Goal: Use online tool/utility: Utilize a website feature to perform a specific function

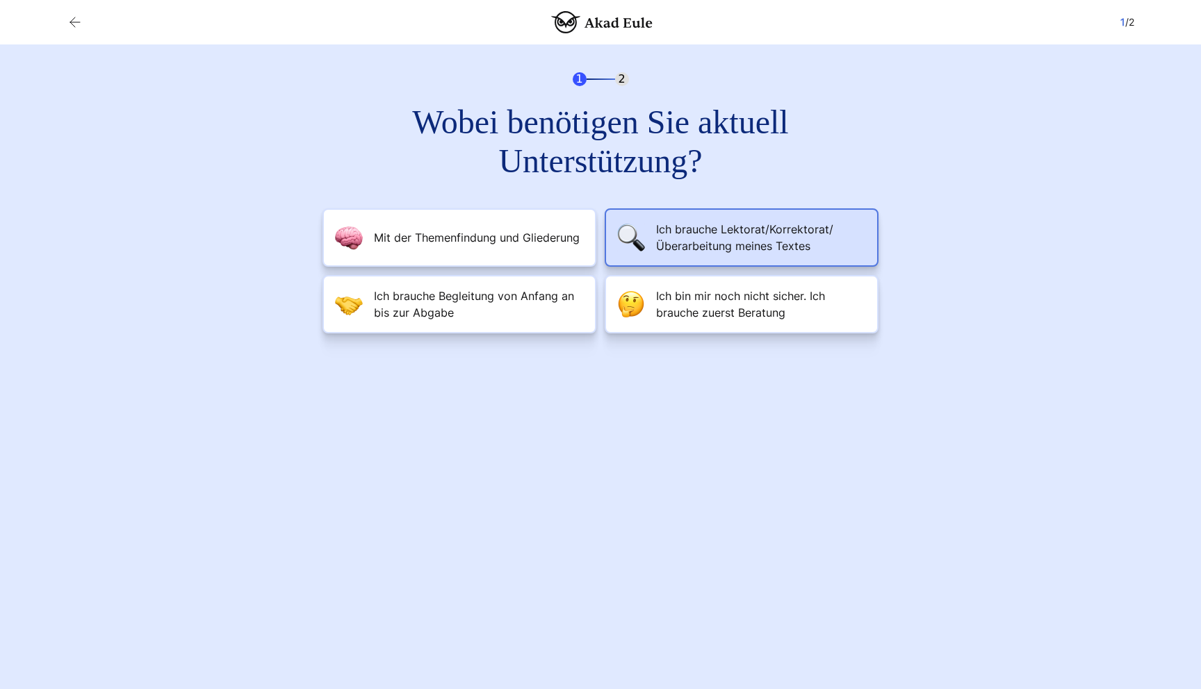
click at [674, 235] on span "Ich brauche Lektorat/Korrektorat/Überarbeitung meines Textes" at bounding box center [761, 237] width 210 height 33
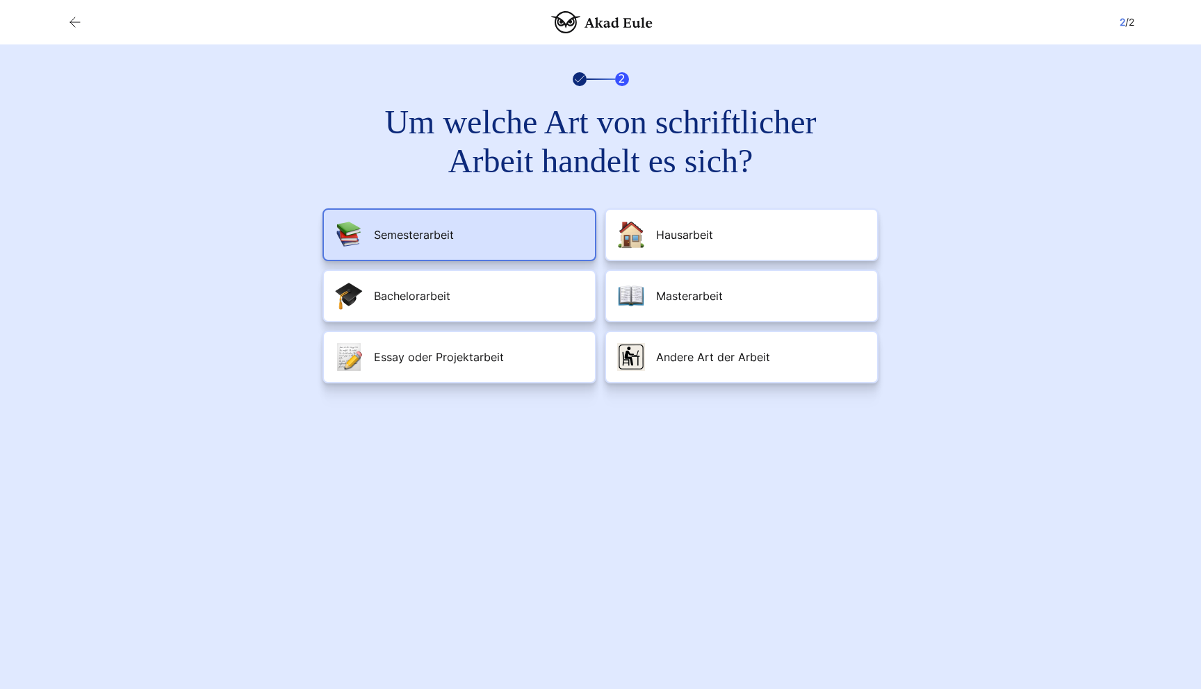
click at [574, 238] on li "Semesterarbeit" at bounding box center [459, 234] width 274 height 53
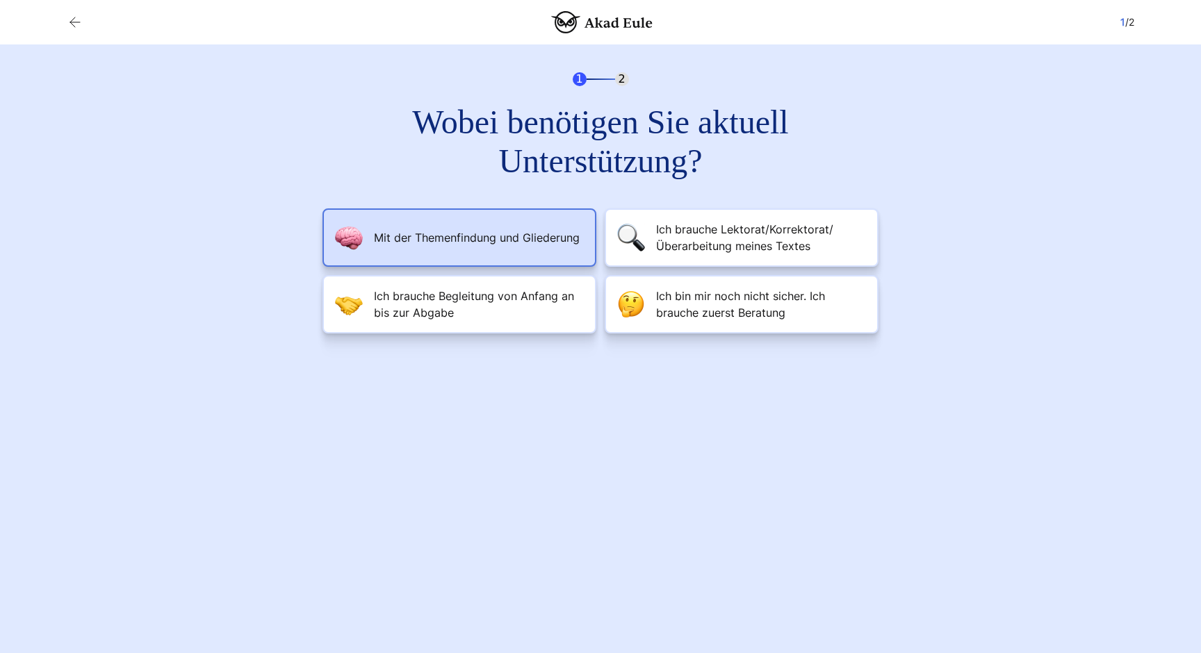
click at [494, 247] on li "Mit der Themenfindung und Gliederung" at bounding box center [459, 237] width 274 height 58
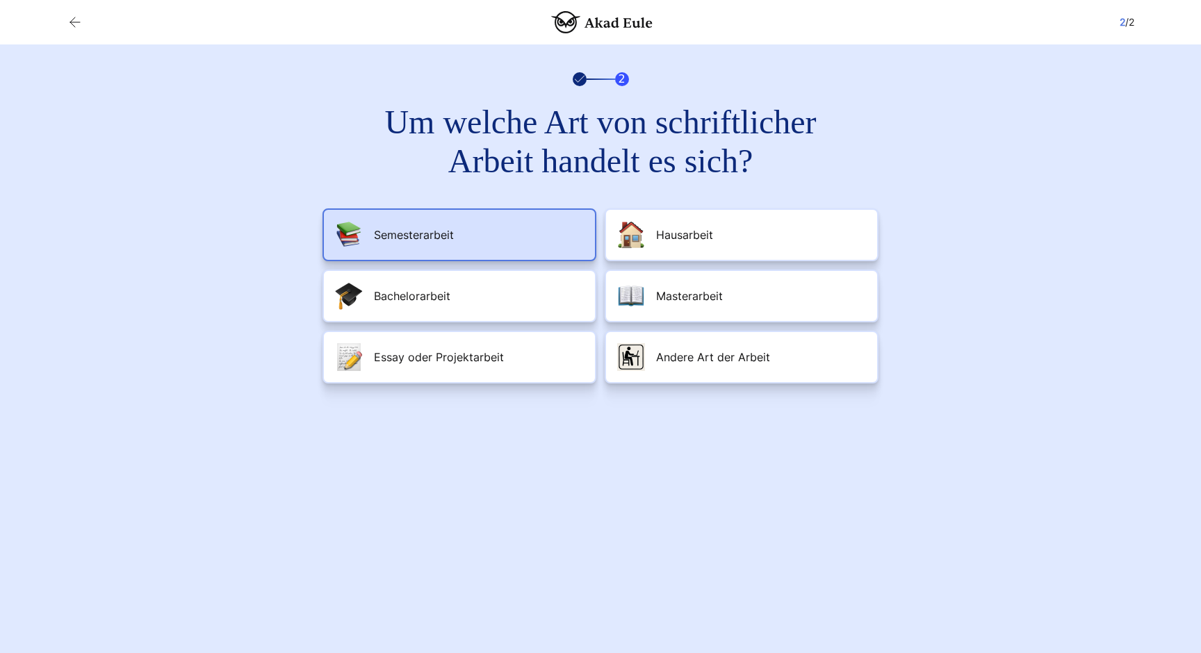
click at [525, 248] on li "Semesterarbeit" at bounding box center [459, 234] width 274 height 53
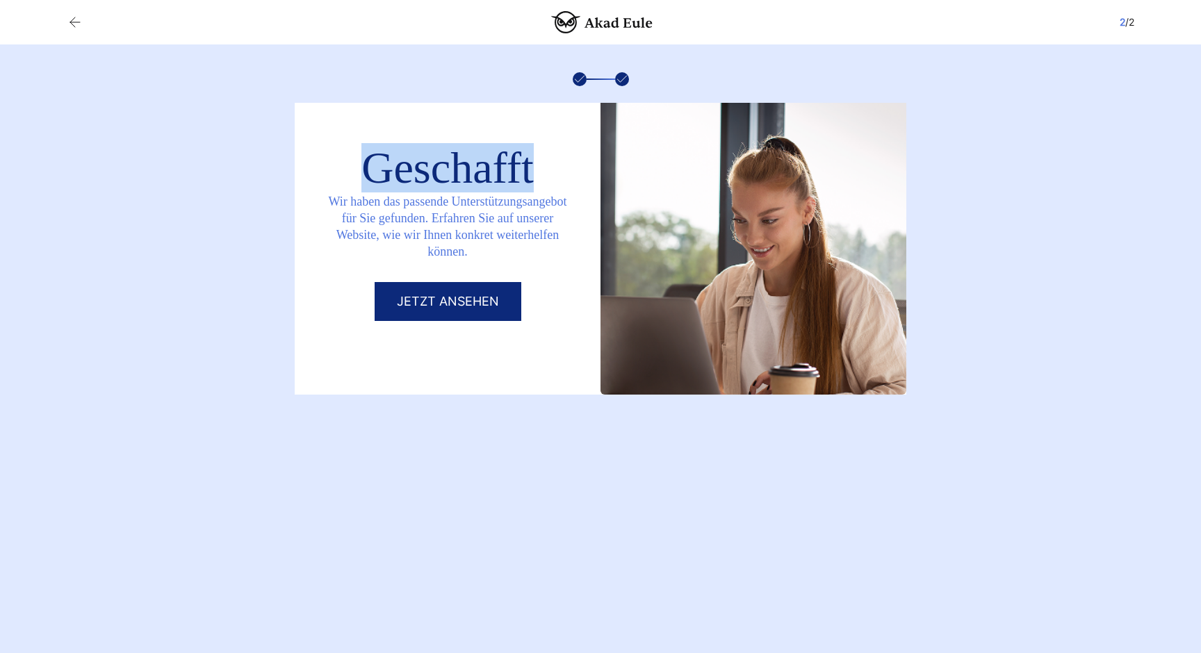
drag, startPoint x: 536, startPoint y: 165, endPoint x: 370, endPoint y: 165, distance: 166.0
click at [370, 165] on div "Geschafft" at bounding box center [448, 168] width 206 height 39
